Goal: Find specific page/section: Find specific page/section

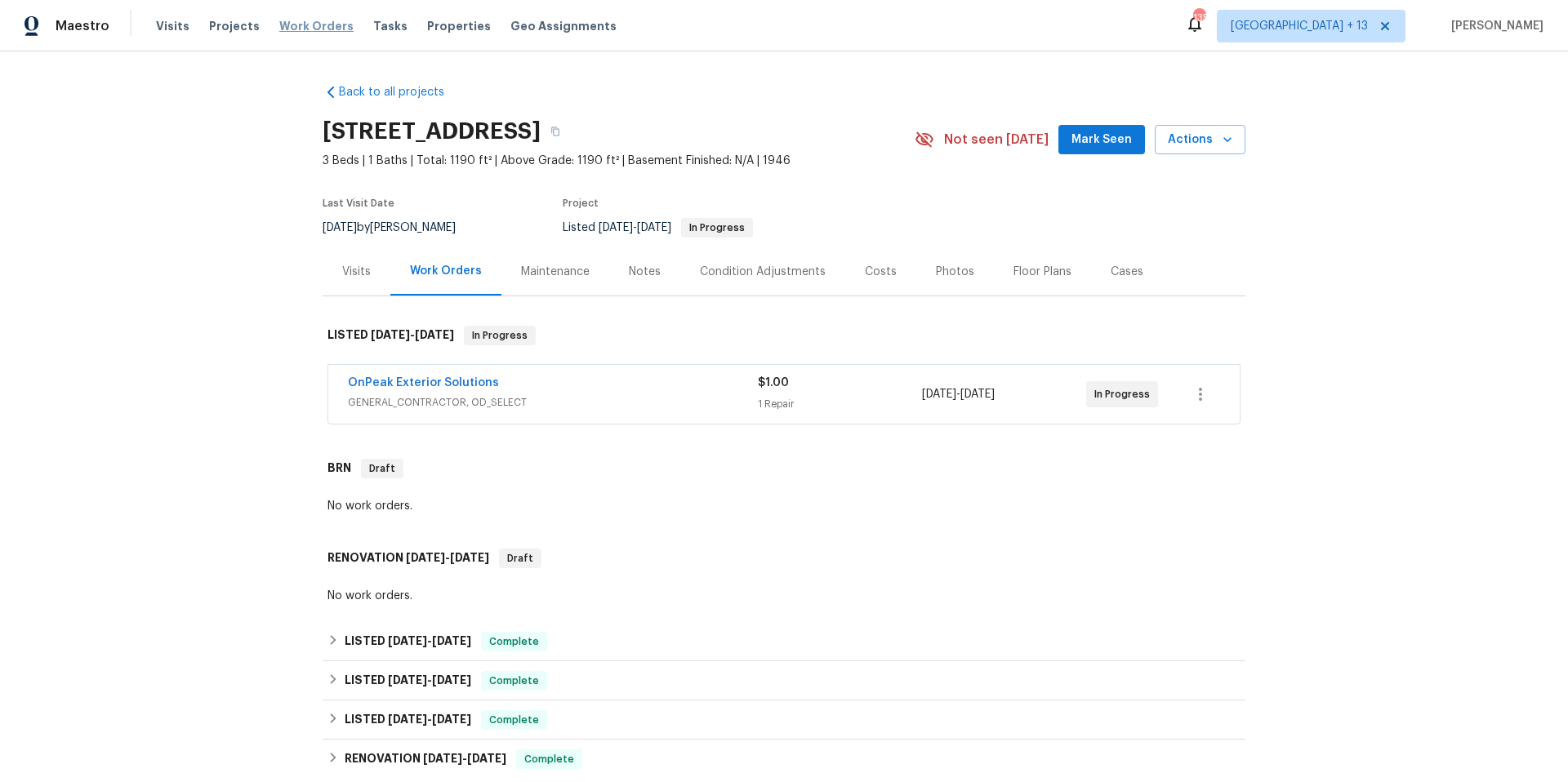
click at [310, 27] on span "Work Orders" at bounding box center [315, 25] width 74 height 16
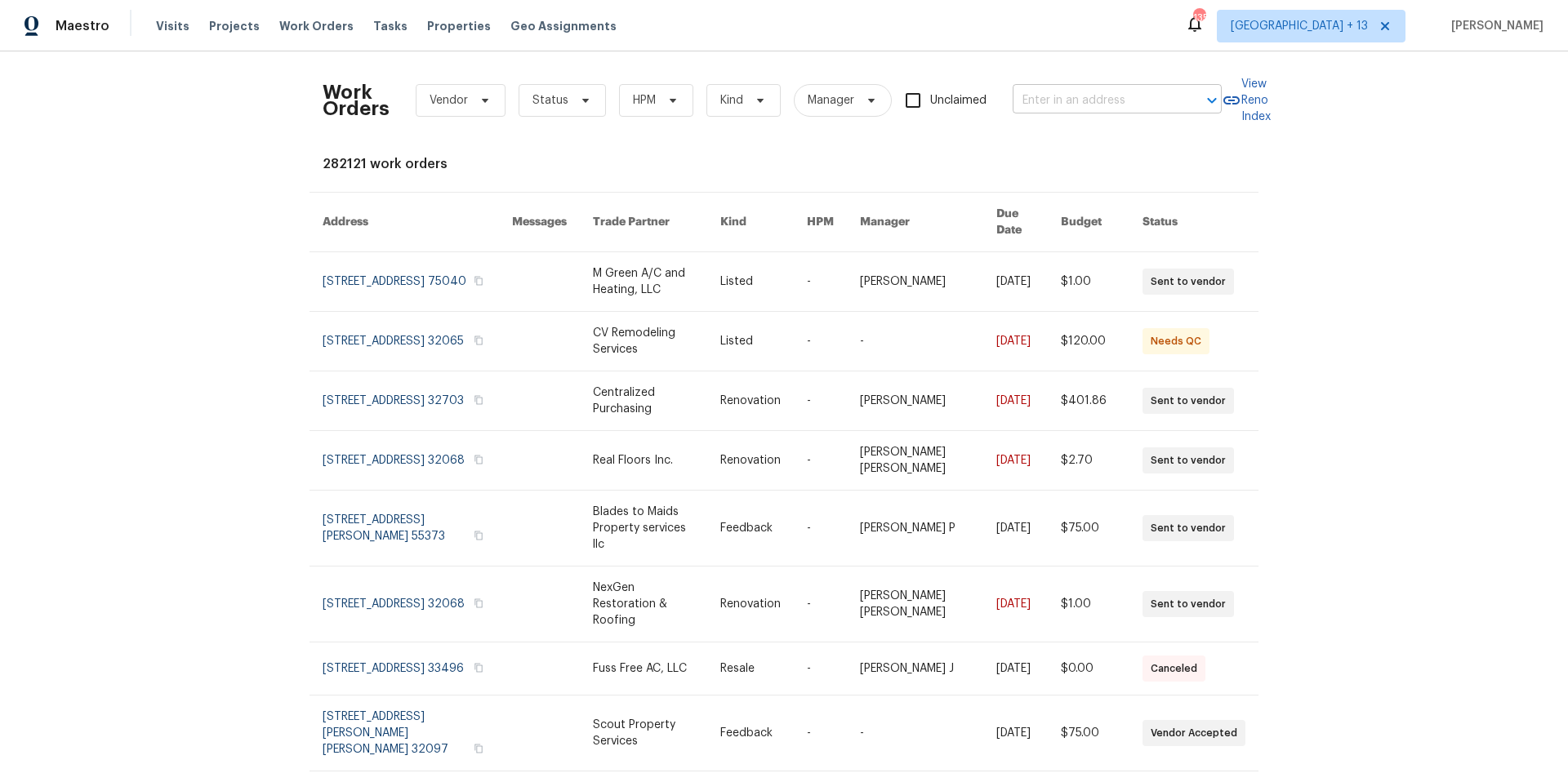
click at [1038, 109] on input "text" at bounding box center [1094, 100] width 164 height 25
type input "5040 [PERSON_NAME]"
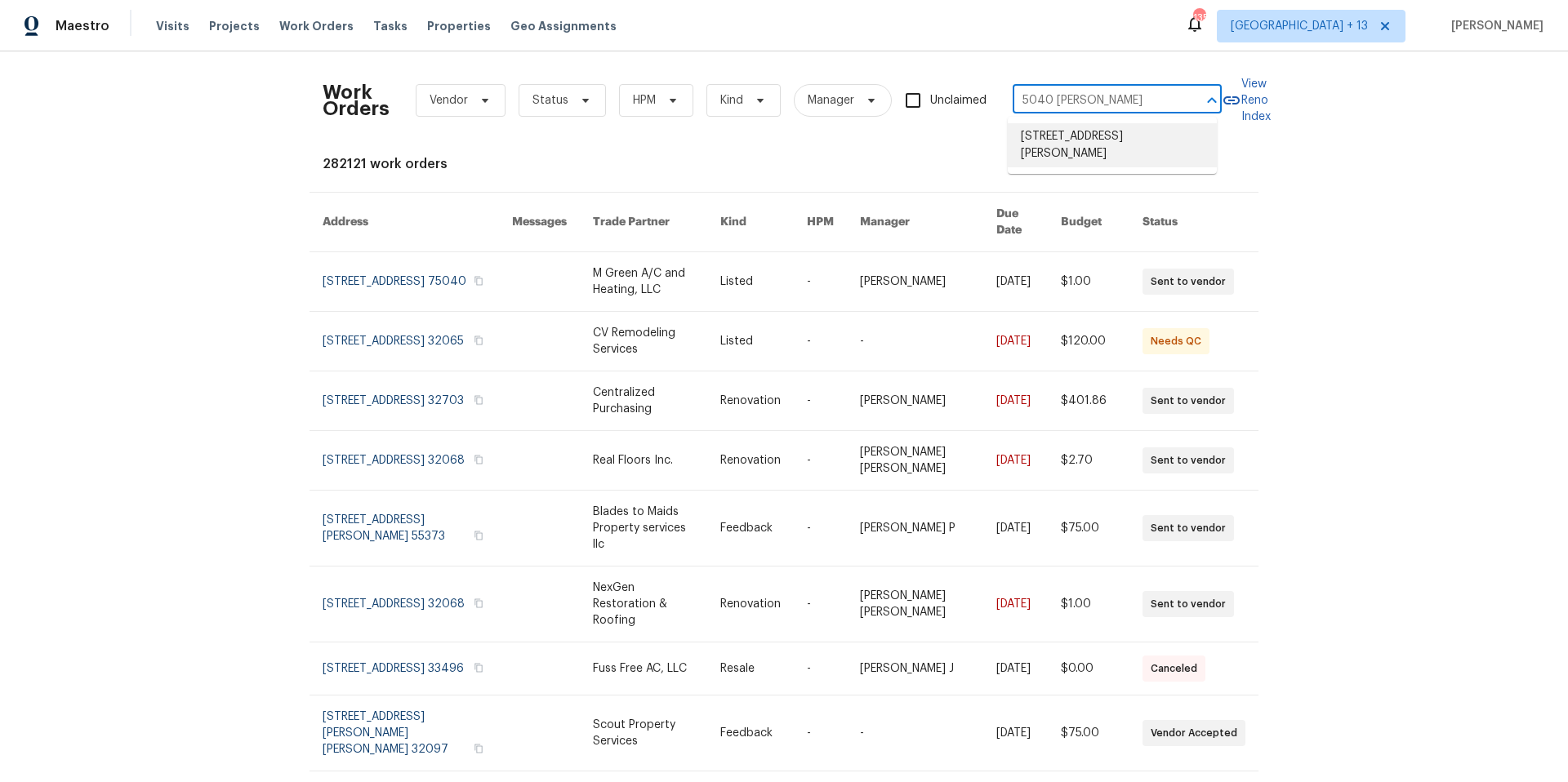
click at [1125, 144] on li "[STREET_ADDRESS][PERSON_NAME]" at bounding box center [1111, 145] width 209 height 44
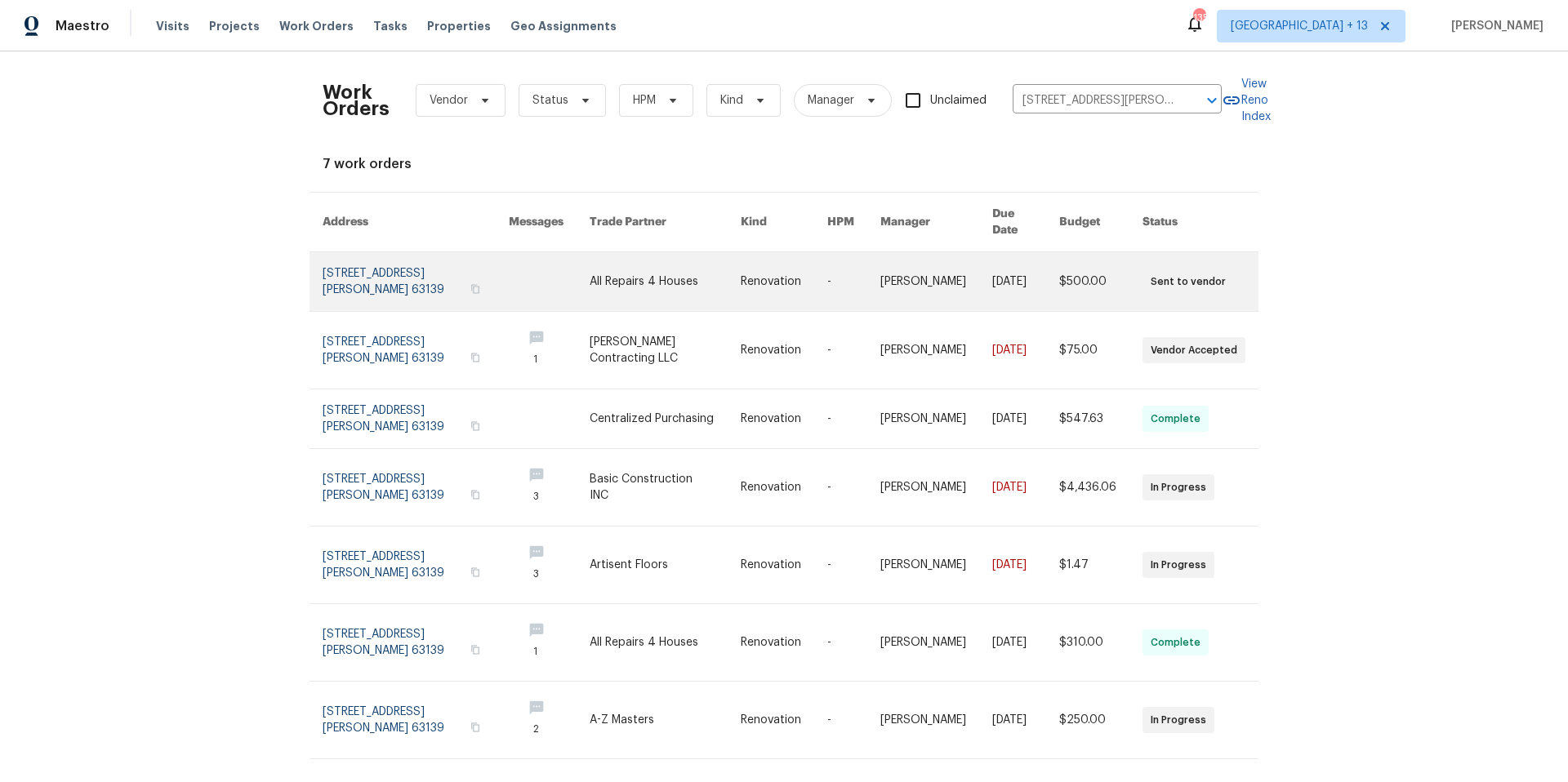
click at [369, 264] on link at bounding box center [415, 282] width 186 height 59
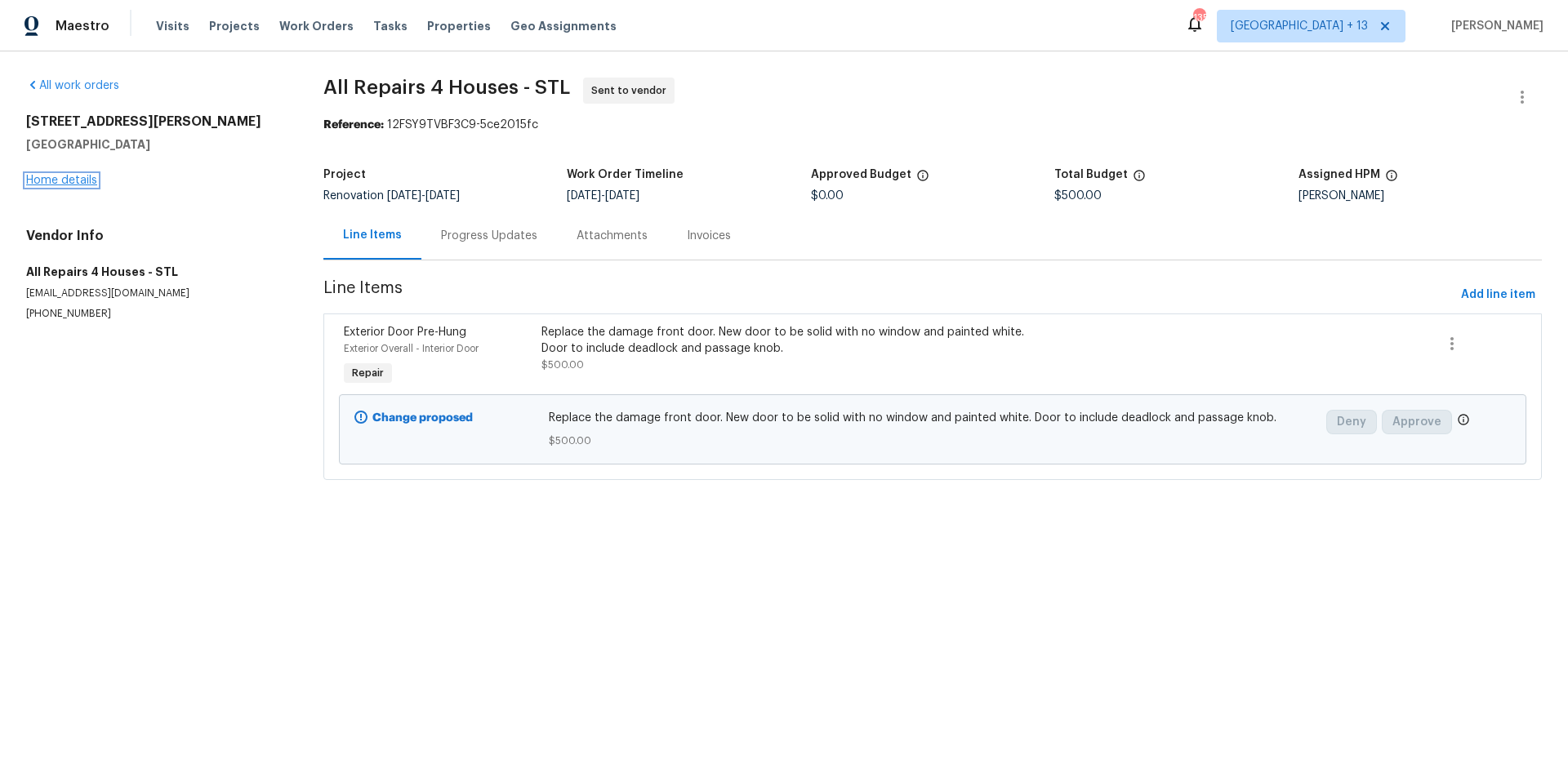
click at [93, 181] on link "Home details" at bounding box center [62, 181] width 71 height 11
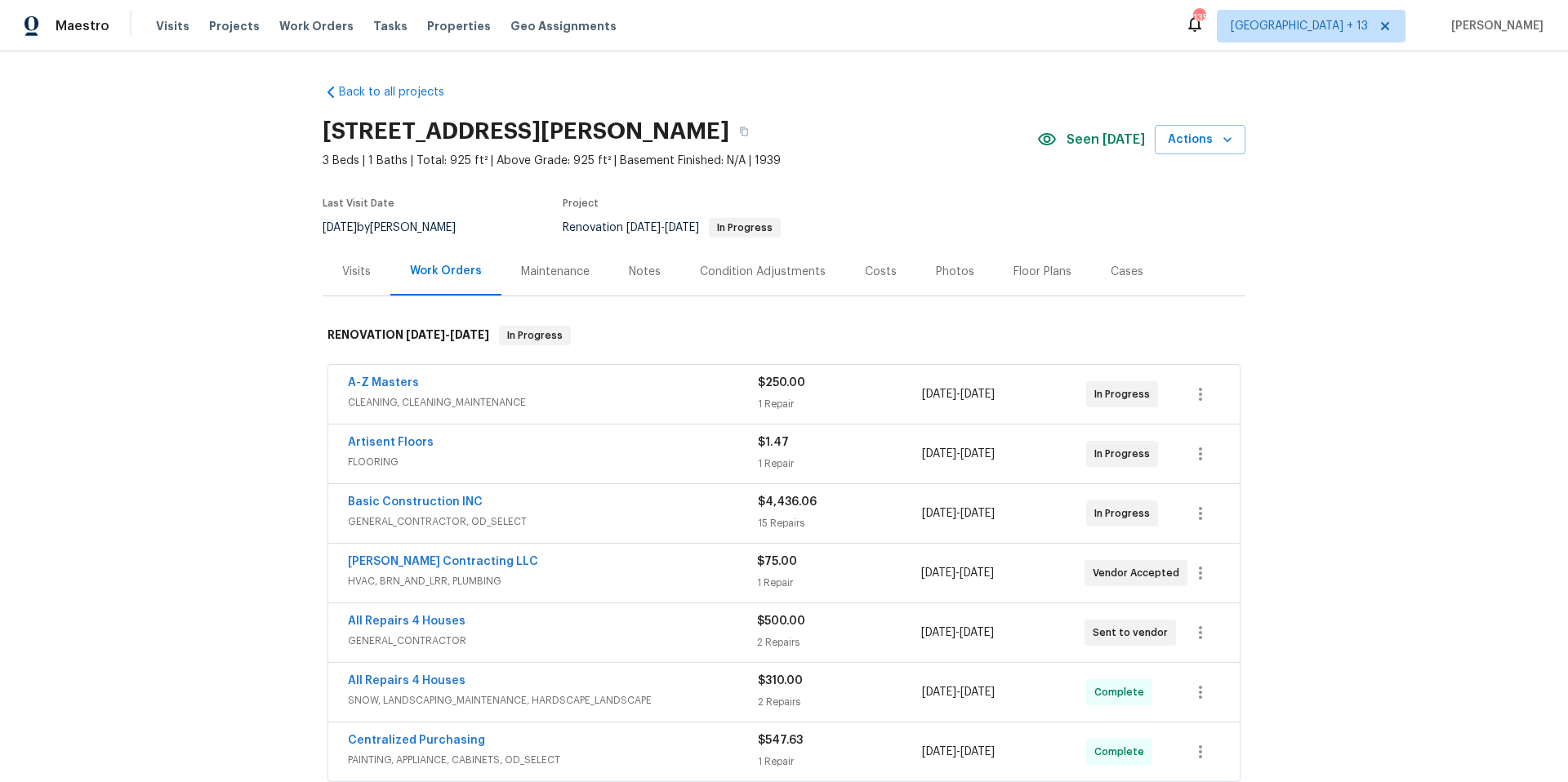
click at [355, 275] on div "Visits" at bounding box center [356, 271] width 29 height 16
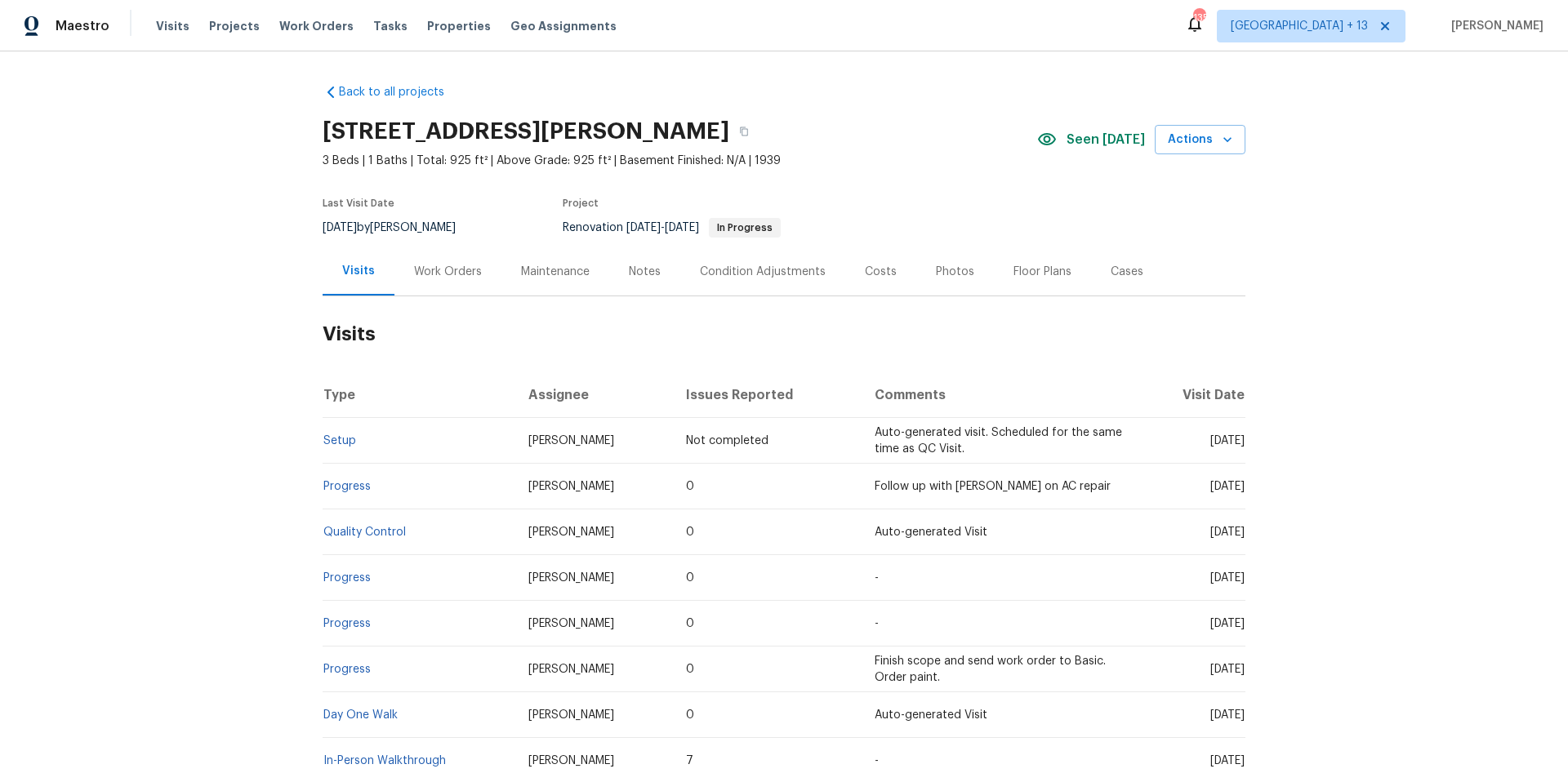
click at [443, 275] on div "Work Orders" at bounding box center [447, 271] width 67 height 16
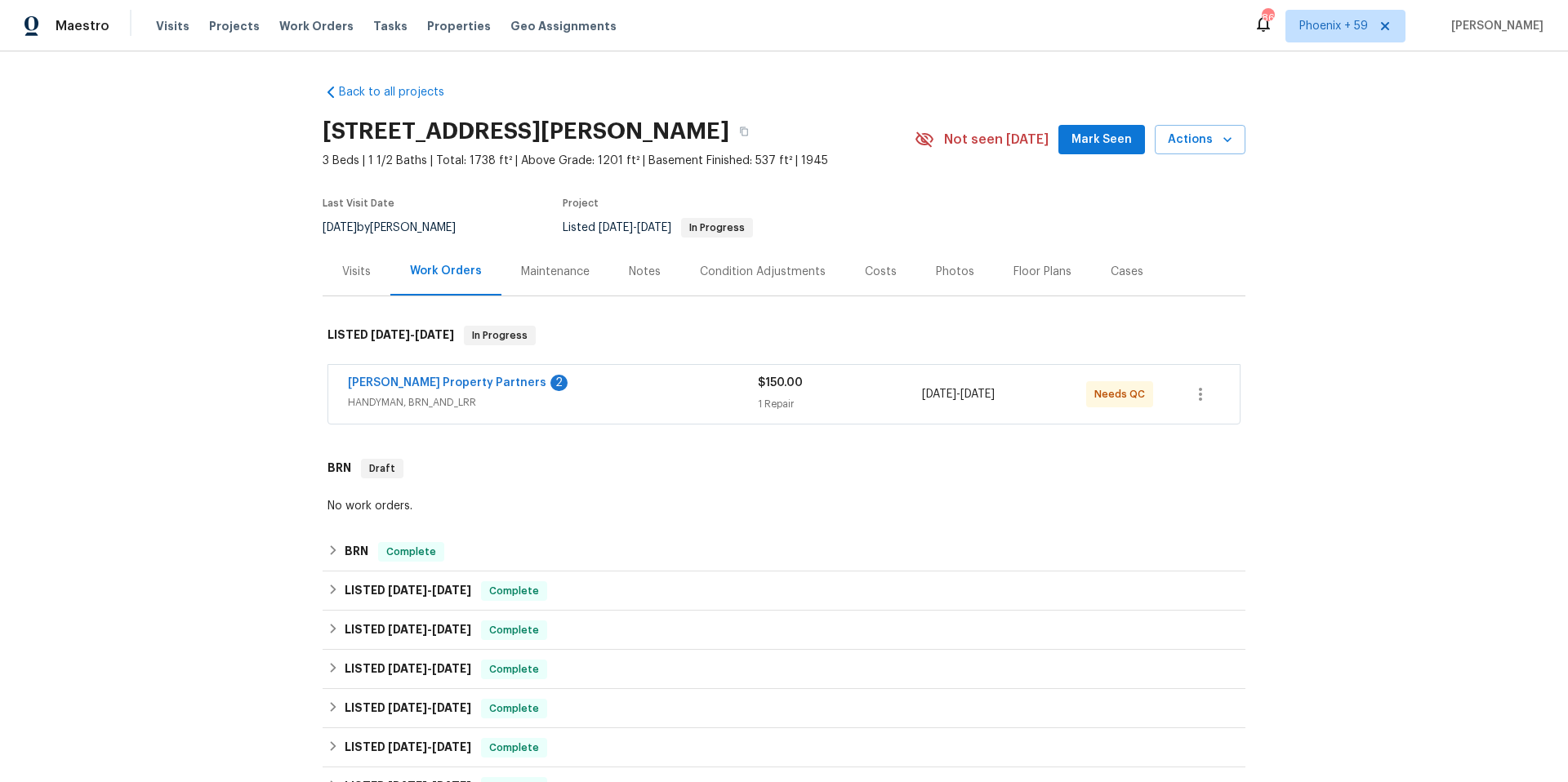
click at [669, 401] on span "HANDYMAN, BRN_AND_LRR" at bounding box center [553, 402] width 410 height 16
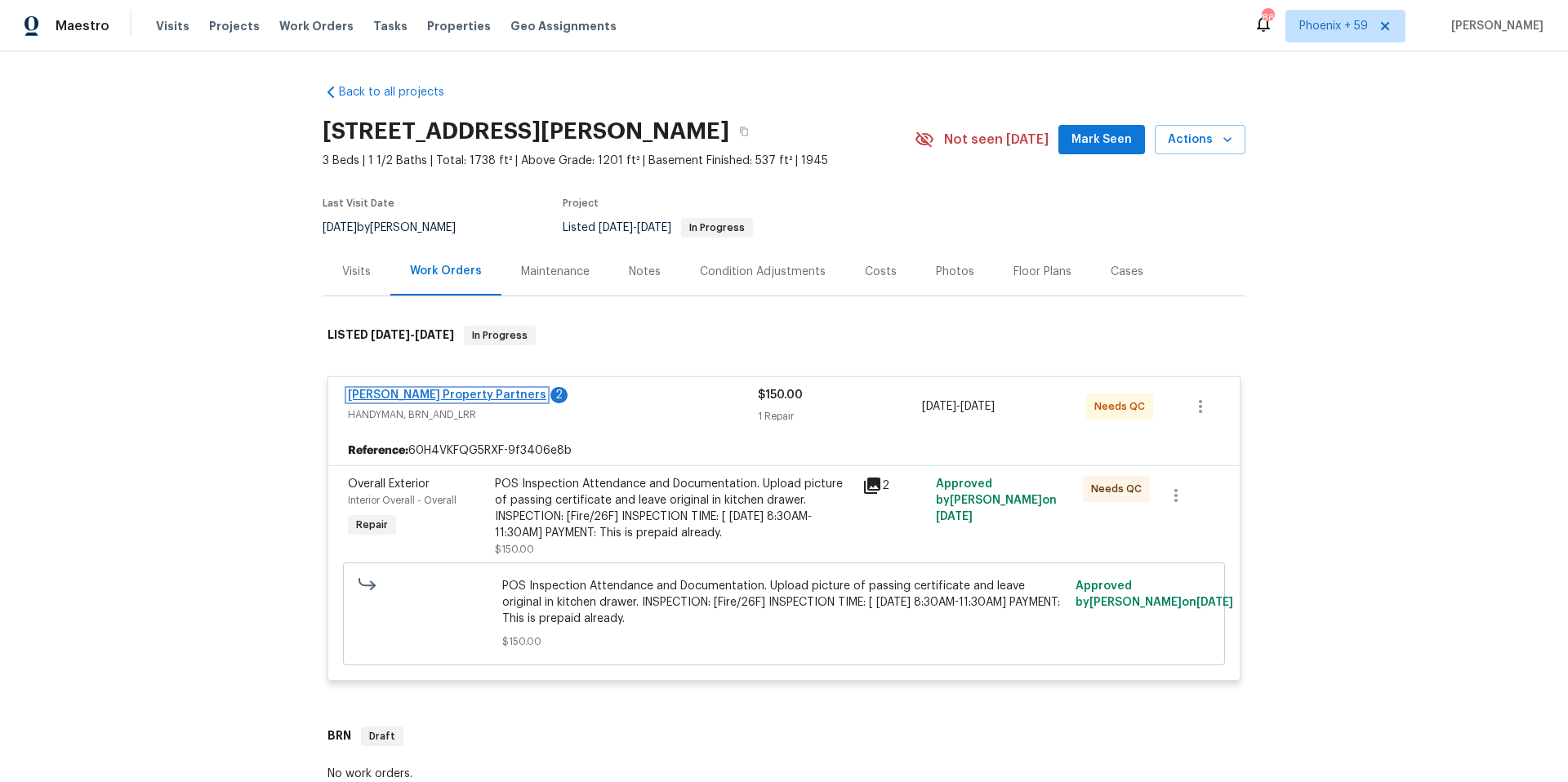
click at [466, 394] on link "[PERSON_NAME] Property Partners" at bounding box center [447, 395] width 198 height 11
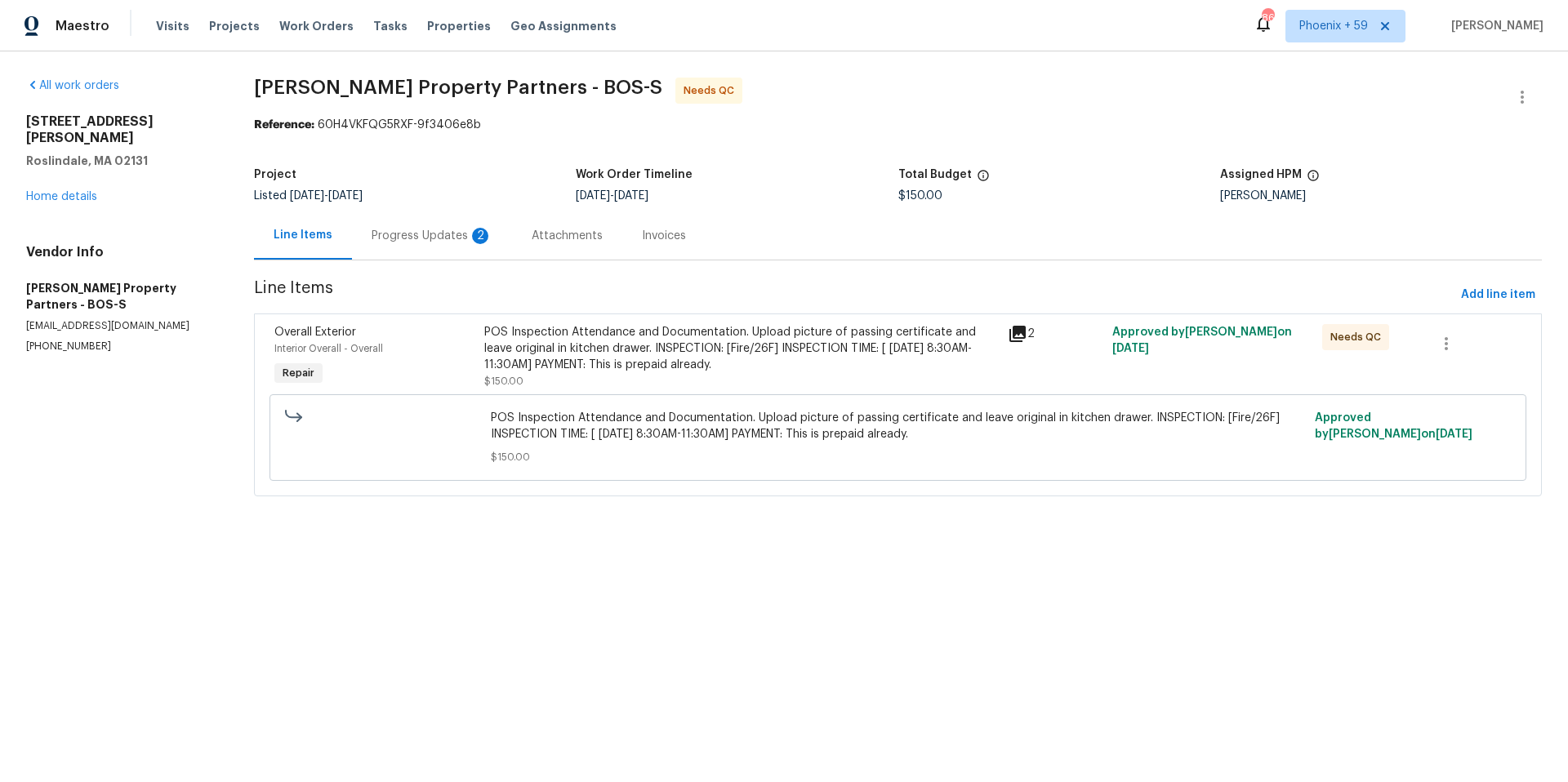
click at [417, 234] on div "Progress Updates 2" at bounding box center [431, 236] width 121 height 16
